Goal: Browse casually: Explore the website without a specific task or goal

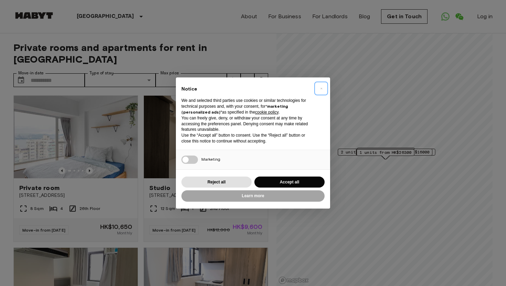
click at [322, 87] on span "×" at bounding box center [321, 88] width 2 height 8
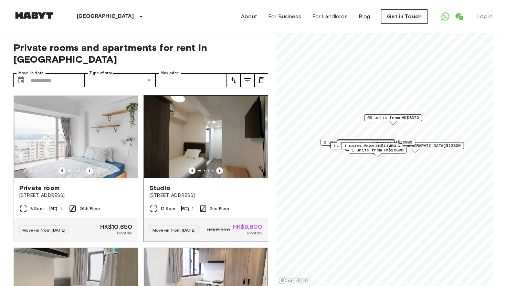
click at [220, 167] on icon "Previous image" at bounding box center [219, 170] width 7 height 7
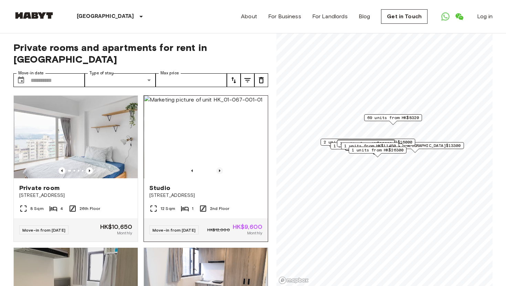
click at [220, 167] on icon "Previous image" at bounding box center [219, 170] width 7 height 7
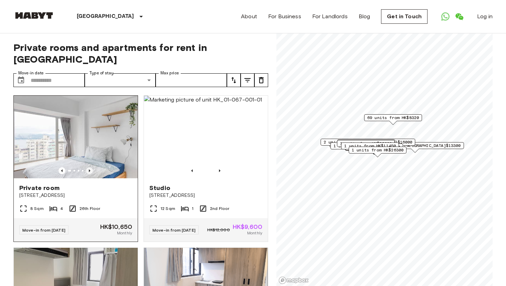
click at [91, 167] on icon "Previous image" at bounding box center [89, 170] width 7 height 7
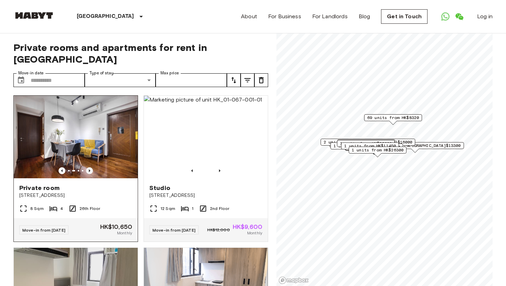
click at [91, 167] on icon "Previous image" at bounding box center [89, 170] width 7 height 7
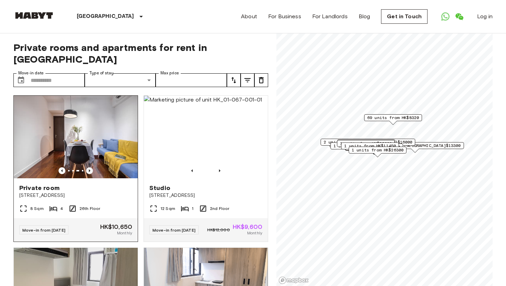
click at [91, 167] on icon "Previous image" at bounding box center [89, 170] width 7 height 7
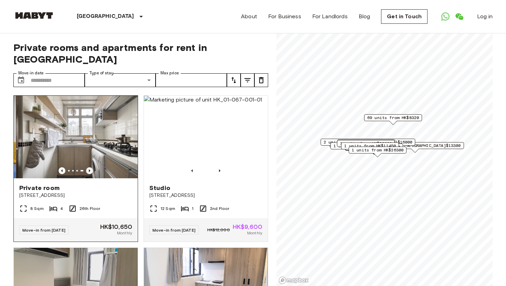
click at [91, 167] on icon "Previous image" at bounding box center [89, 170] width 7 height 7
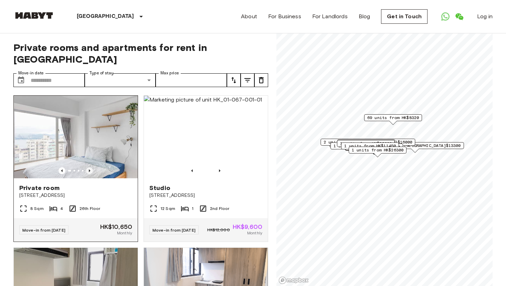
click at [91, 167] on icon "Previous image" at bounding box center [89, 170] width 7 height 7
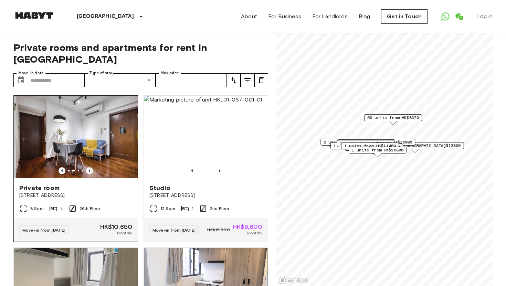
click at [91, 167] on icon "Previous image" at bounding box center [89, 170] width 7 height 7
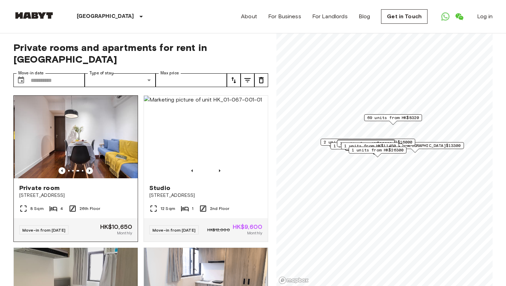
click at [91, 167] on icon "Previous image" at bounding box center [89, 170] width 7 height 7
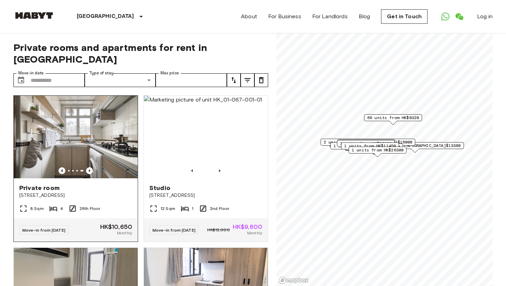
click at [59, 167] on icon "Previous image" at bounding box center [62, 170] width 7 height 7
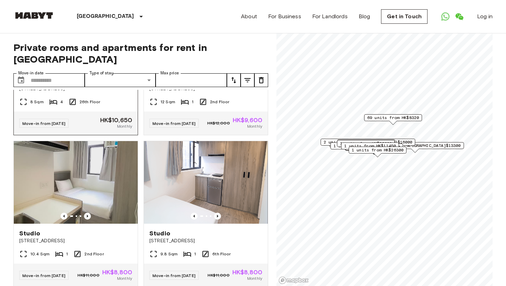
scroll to position [165, 0]
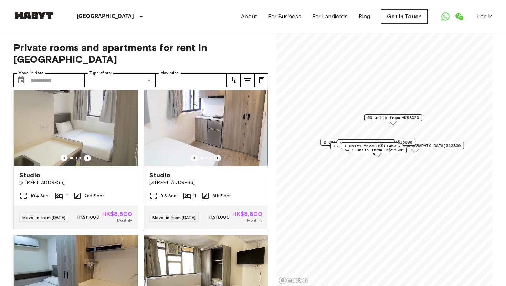
click at [220, 155] on icon "Previous image" at bounding box center [217, 158] width 7 height 7
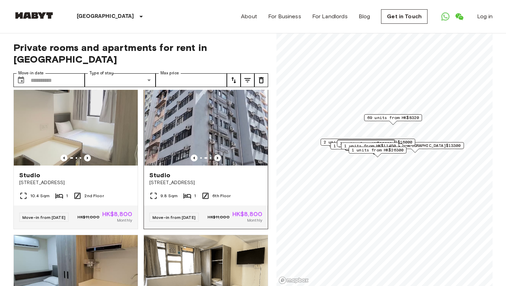
click at [220, 155] on icon "Previous image" at bounding box center [217, 158] width 7 height 7
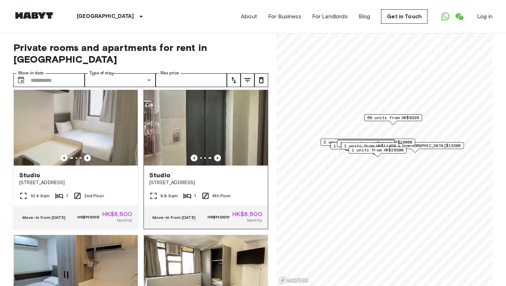
click at [220, 155] on icon "Previous image" at bounding box center [217, 158] width 7 height 7
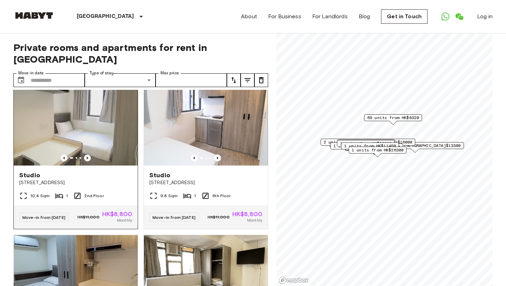
click at [88, 155] on icon "Previous image" at bounding box center [87, 158] width 7 height 7
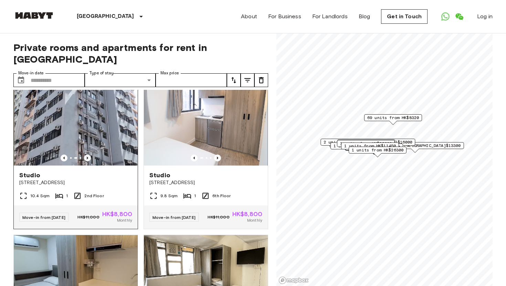
click at [88, 155] on icon "Previous image" at bounding box center [87, 158] width 7 height 7
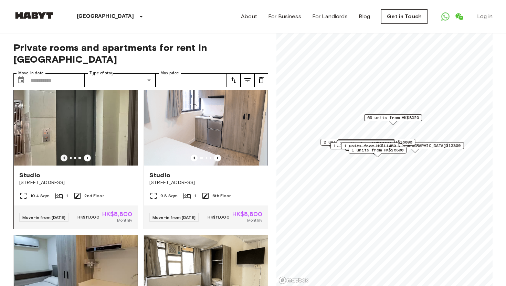
click at [62, 155] on icon "Previous image" at bounding box center [64, 158] width 7 height 7
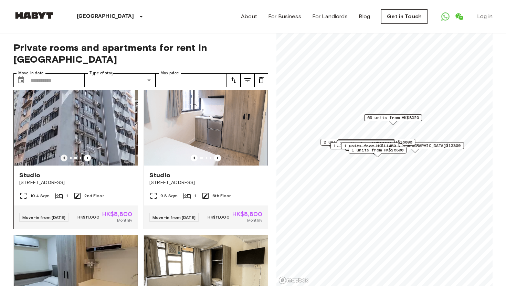
click at [62, 155] on icon "Previous image" at bounding box center [64, 158] width 7 height 7
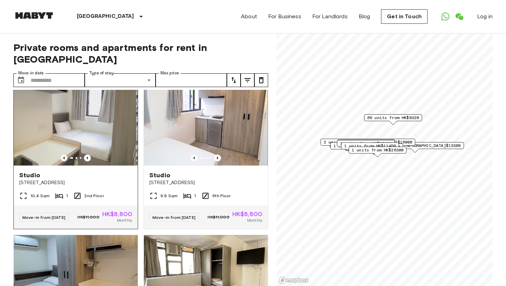
click at [62, 155] on icon "Previous image" at bounding box center [64, 158] width 7 height 7
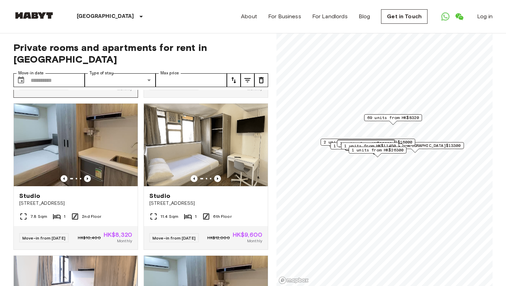
scroll to position [298, 0]
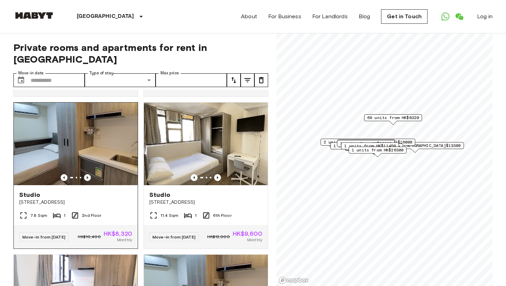
click at [87, 174] on icon "Previous image" at bounding box center [87, 177] width 7 height 7
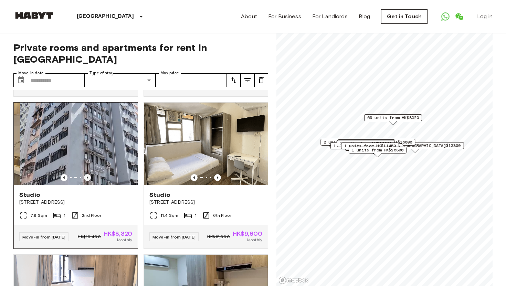
click at [87, 174] on icon "Previous image" at bounding box center [87, 177] width 7 height 7
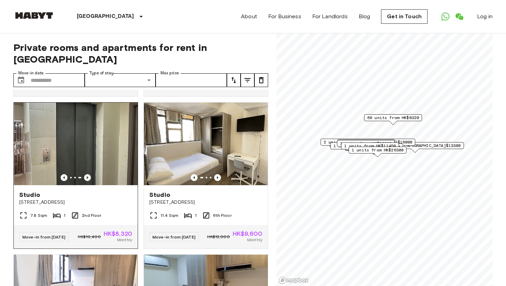
click at [87, 174] on icon "Previous image" at bounding box center [87, 177] width 7 height 7
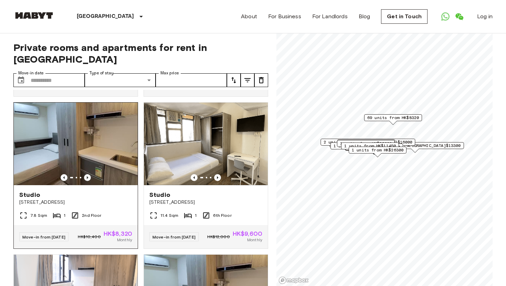
click at [87, 174] on icon "Previous image" at bounding box center [87, 177] width 7 height 7
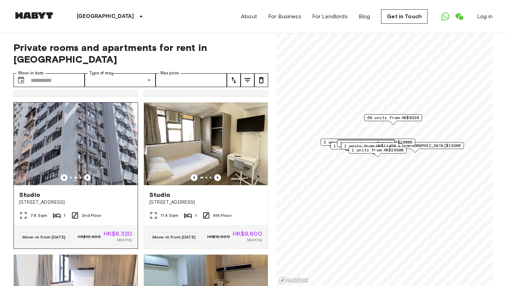
click at [87, 174] on icon "Previous image" at bounding box center [87, 177] width 7 height 7
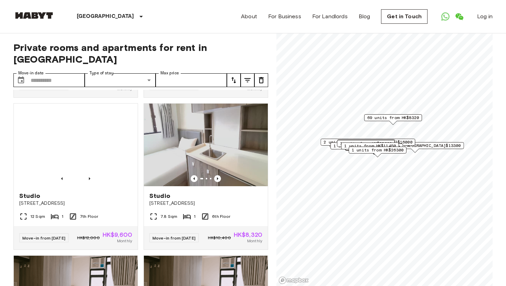
scroll to position [1363, 0]
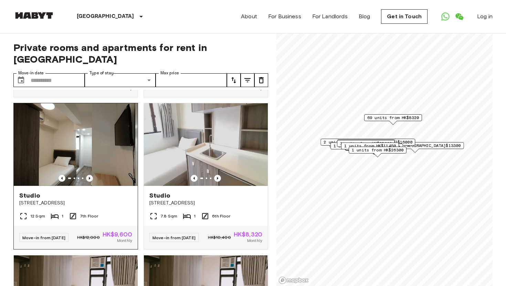
click at [88, 182] on icon "Previous image" at bounding box center [89, 178] width 7 height 7
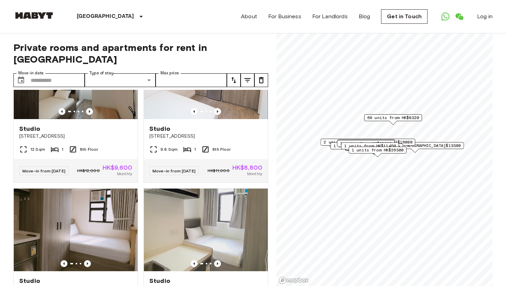
scroll to position [2479, 0]
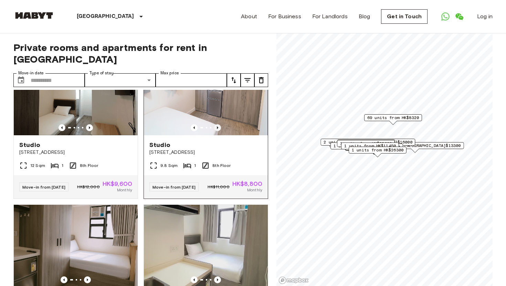
click at [217, 129] on icon "Previous image" at bounding box center [217, 127] width 1 height 3
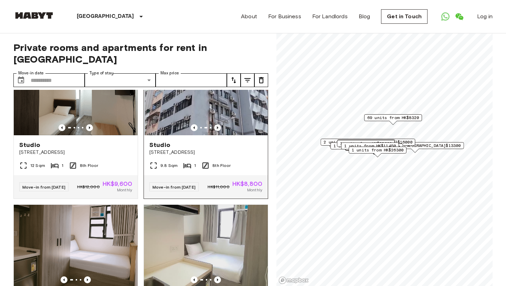
click at [217, 129] on icon "Previous image" at bounding box center [217, 127] width 1 height 3
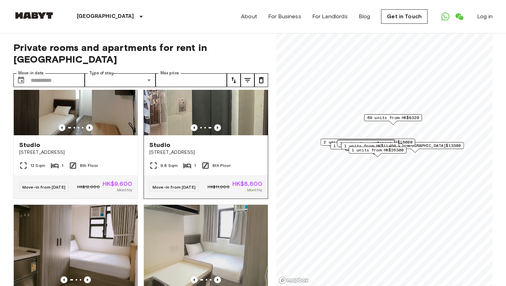
click at [217, 129] on icon "Previous image" at bounding box center [217, 127] width 1 height 3
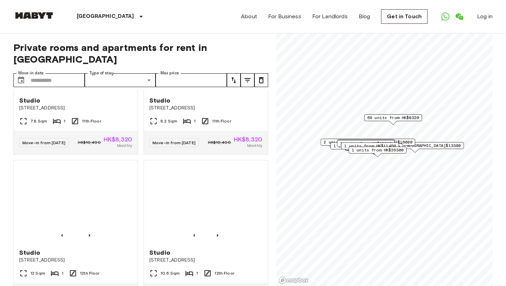
scroll to position [3899, 0]
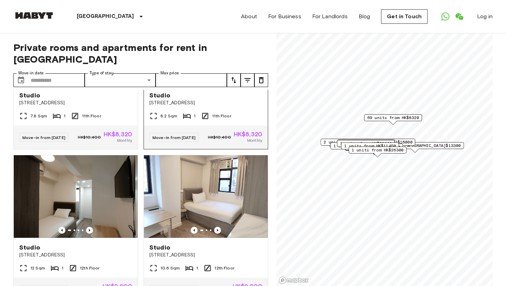
click at [218, 82] on icon "Previous image" at bounding box center [217, 78] width 7 height 7
click at [193, 82] on icon "Previous image" at bounding box center [194, 78] width 7 height 7
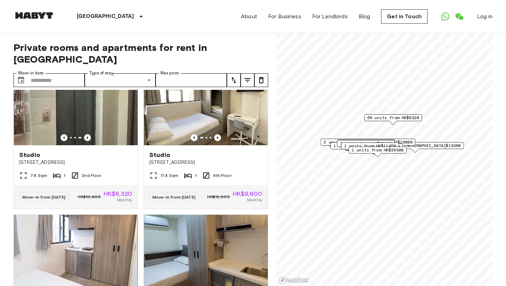
scroll to position [0, 0]
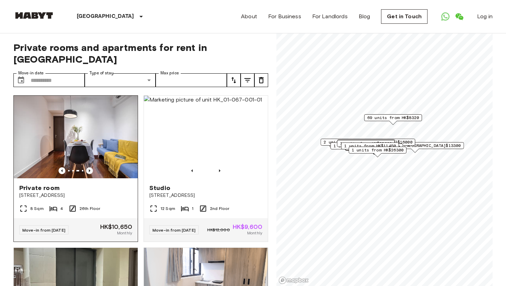
click at [90, 167] on icon "Previous image" at bounding box center [89, 170] width 7 height 7
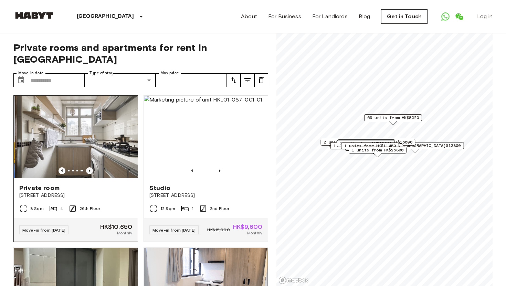
click at [90, 167] on icon "Previous image" at bounding box center [89, 170] width 7 height 7
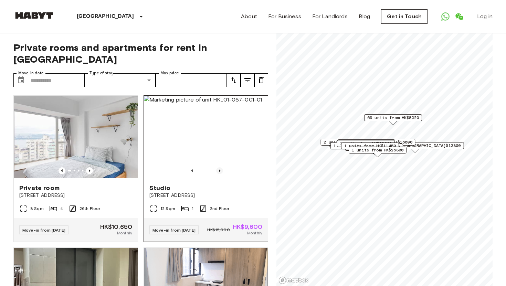
click at [218, 167] on icon "Previous image" at bounding box center [219, 170] width 7 height 7
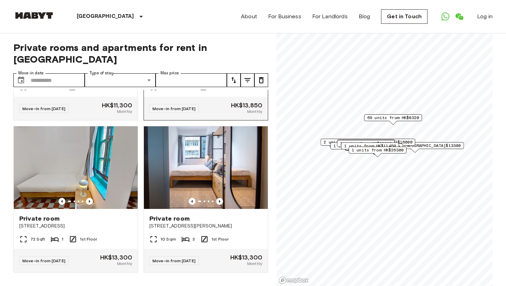
scroll to position [5917, 0]
click at [220, 53] on icon "Previous image" at bounding box center [219, 49] width 7 height 7
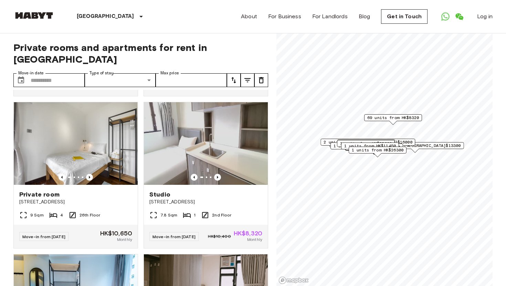
scroll to position [6085, 0]
